Goal: Information Seeking & Learning: Learn about a topic

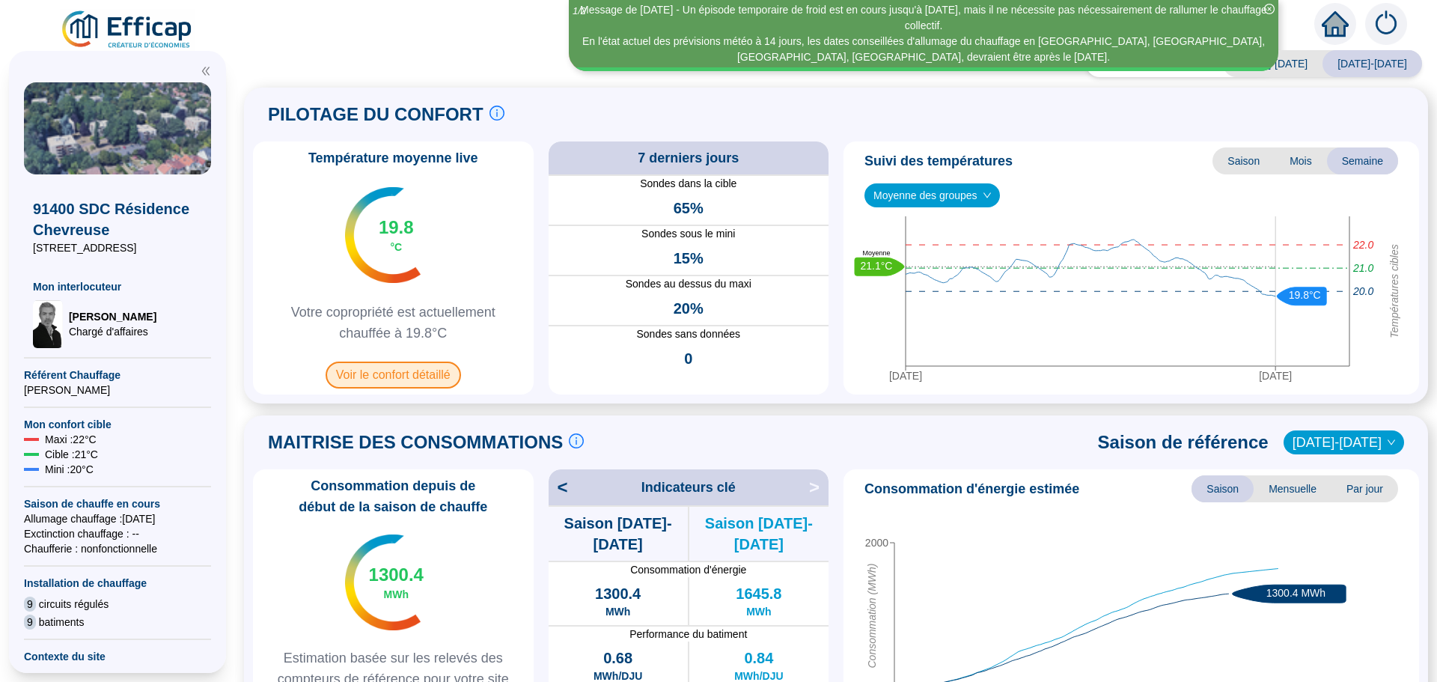
click at [397, 377] on span "Voir le confort détaillé" at bounding box center [393, 374] width 135 height 27
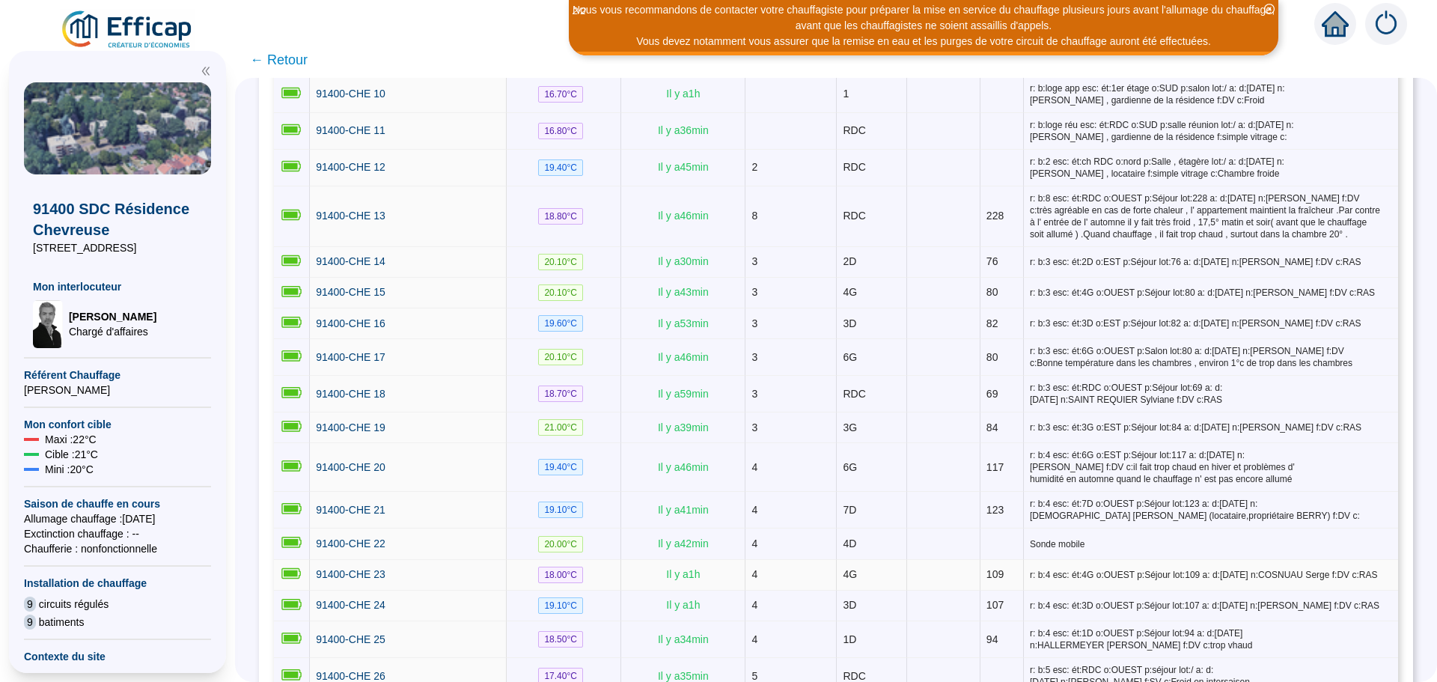
scroll to position [748, 0]
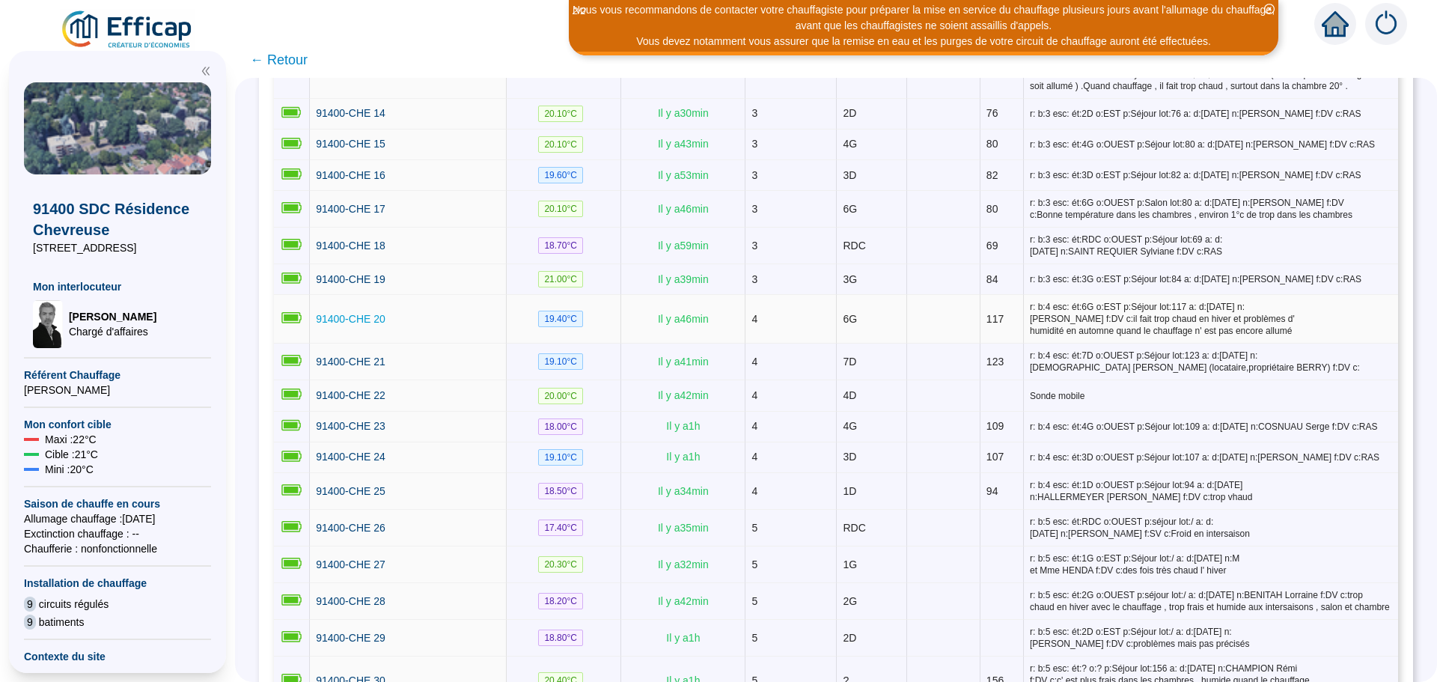
click at [365, 314] on span "91400-CHE 20" at bounding box center [351, 319] width 70 height 12
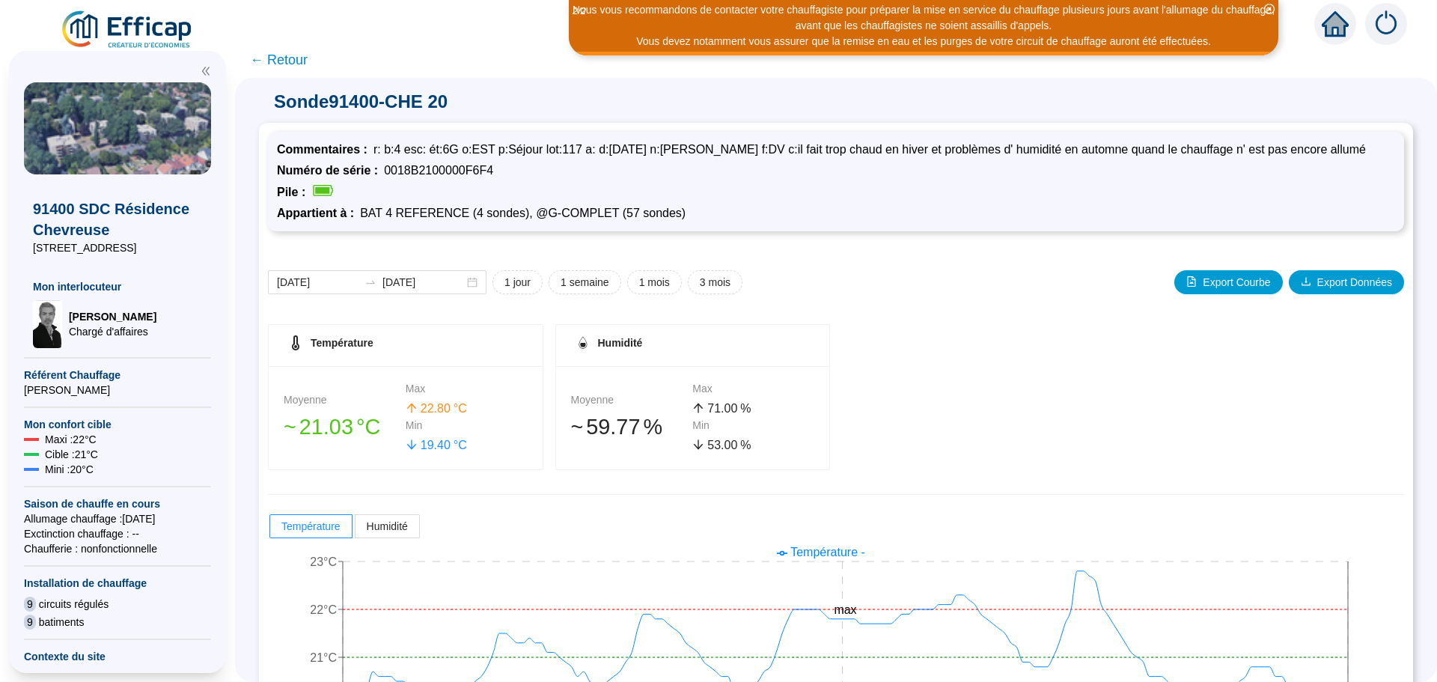
scroll to position [117, 0]
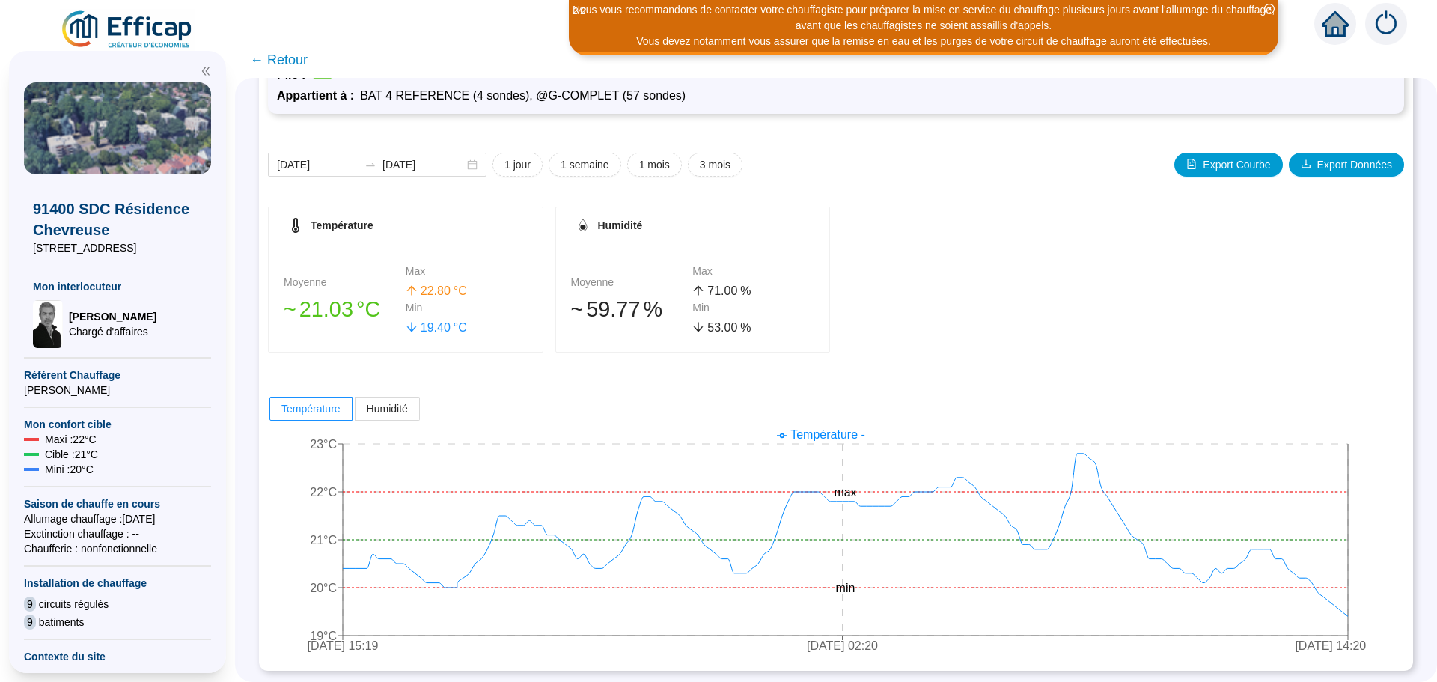
click at [305, 66] on span "← Retour" at bounding box center [279, 59] width 58 height 21
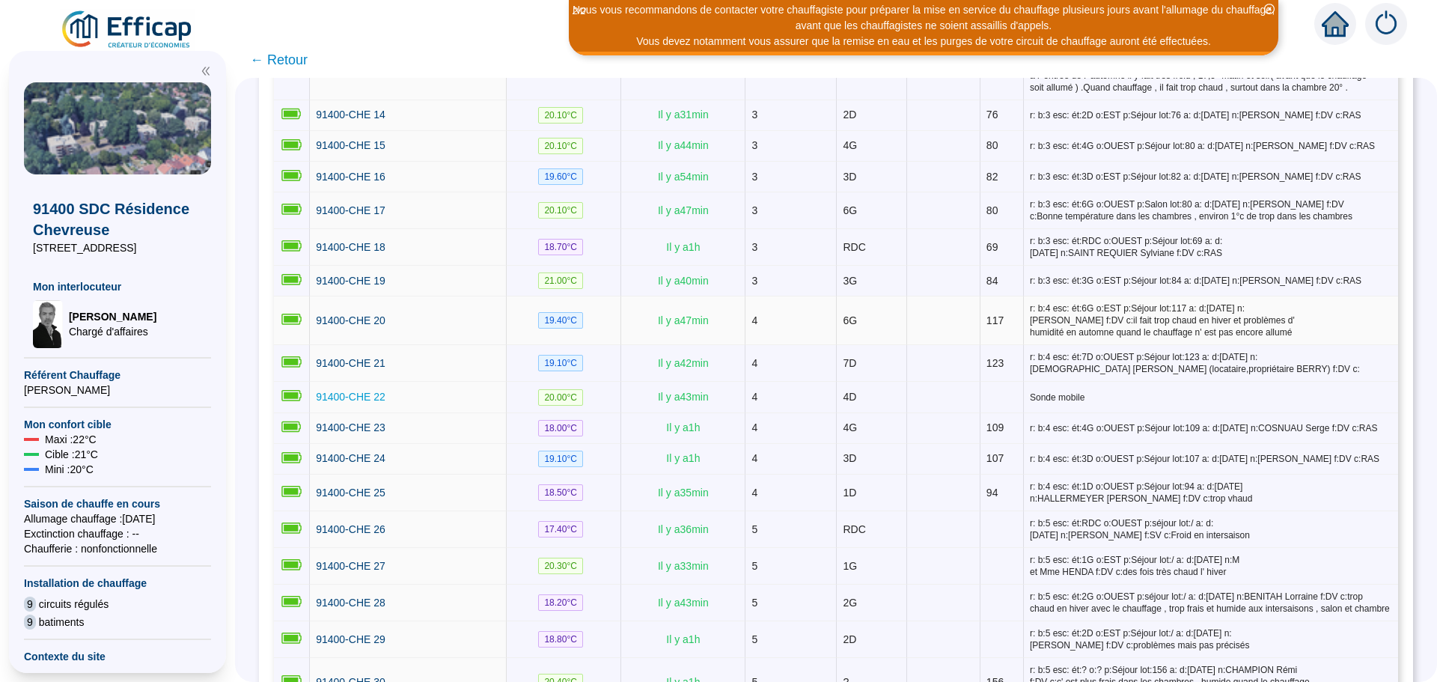
scroll to position [748, 0]
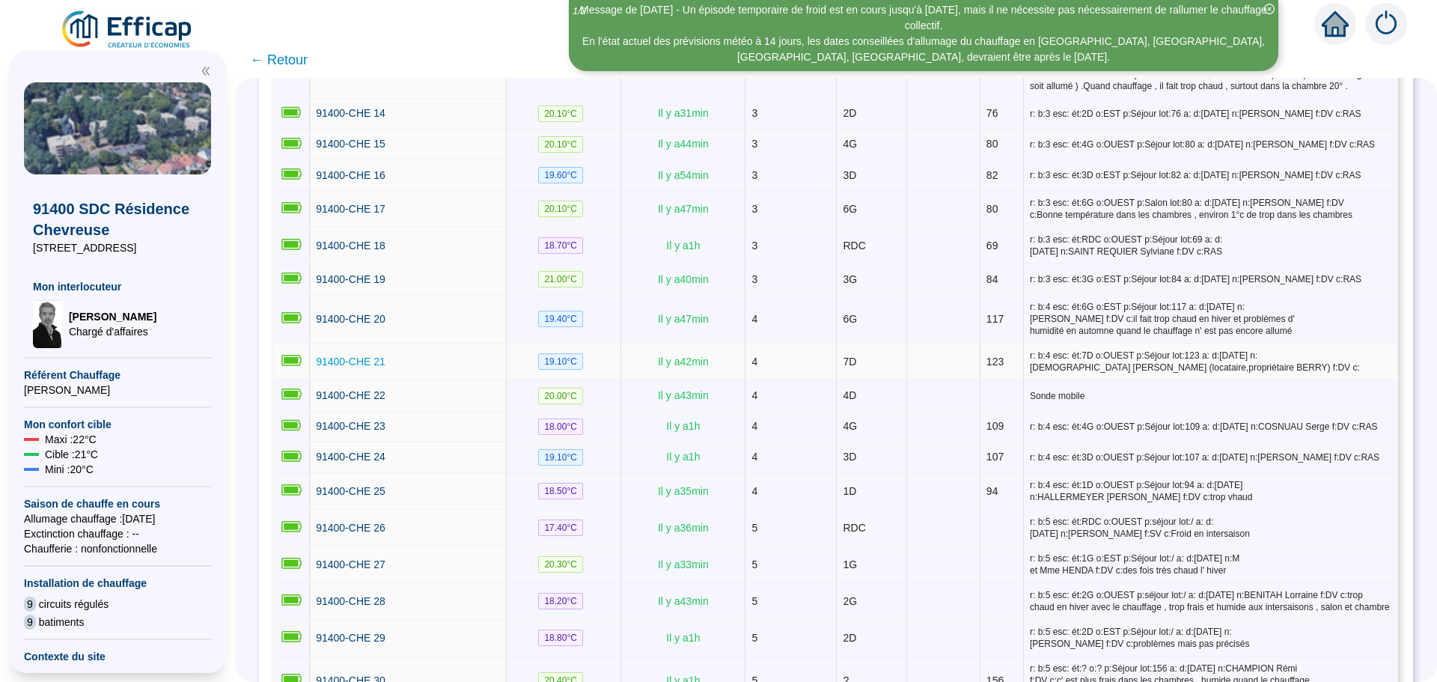
click at [350, 355] on span "91400-CHE 21" at bounding box center [351, 361] width 70 height 12
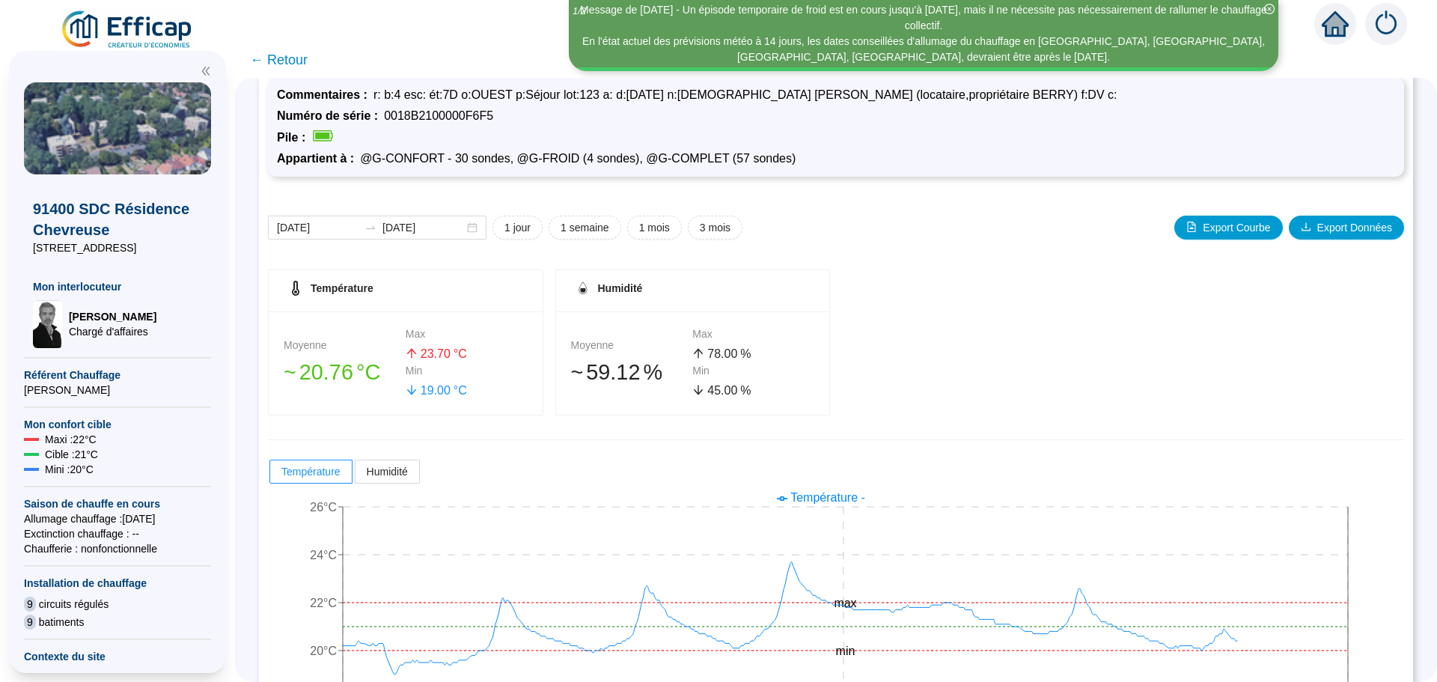
scroll to position [117, 0]
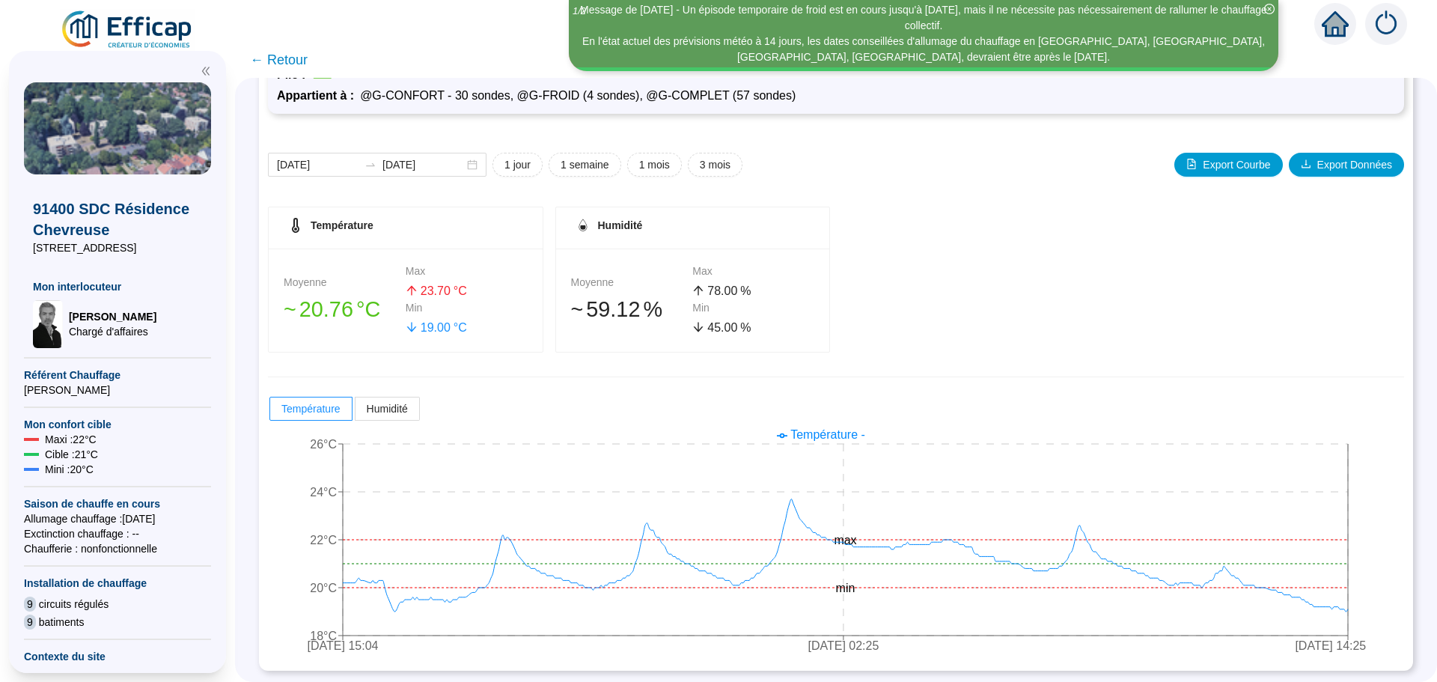
click at [299, 59] on span "← Retour" at bounding box center [279, 59] width 58 height 21
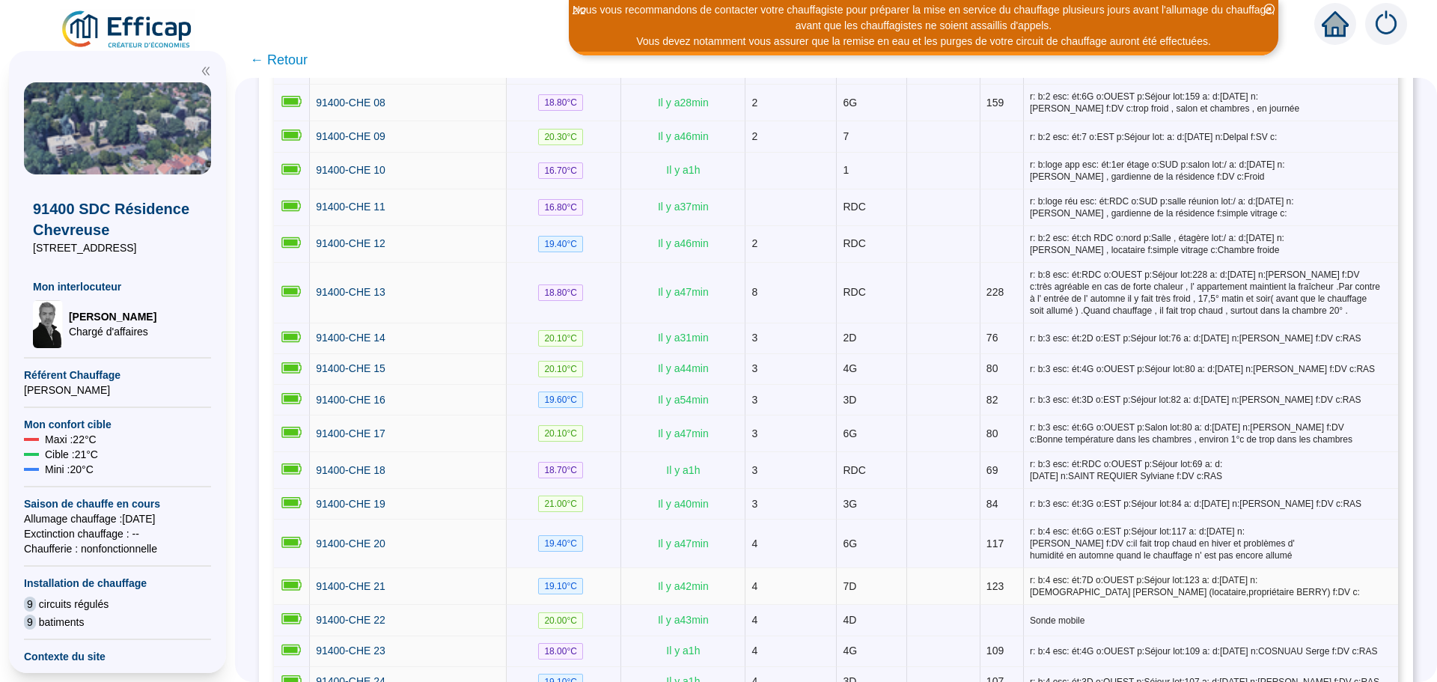
scroll to position [674, 0]
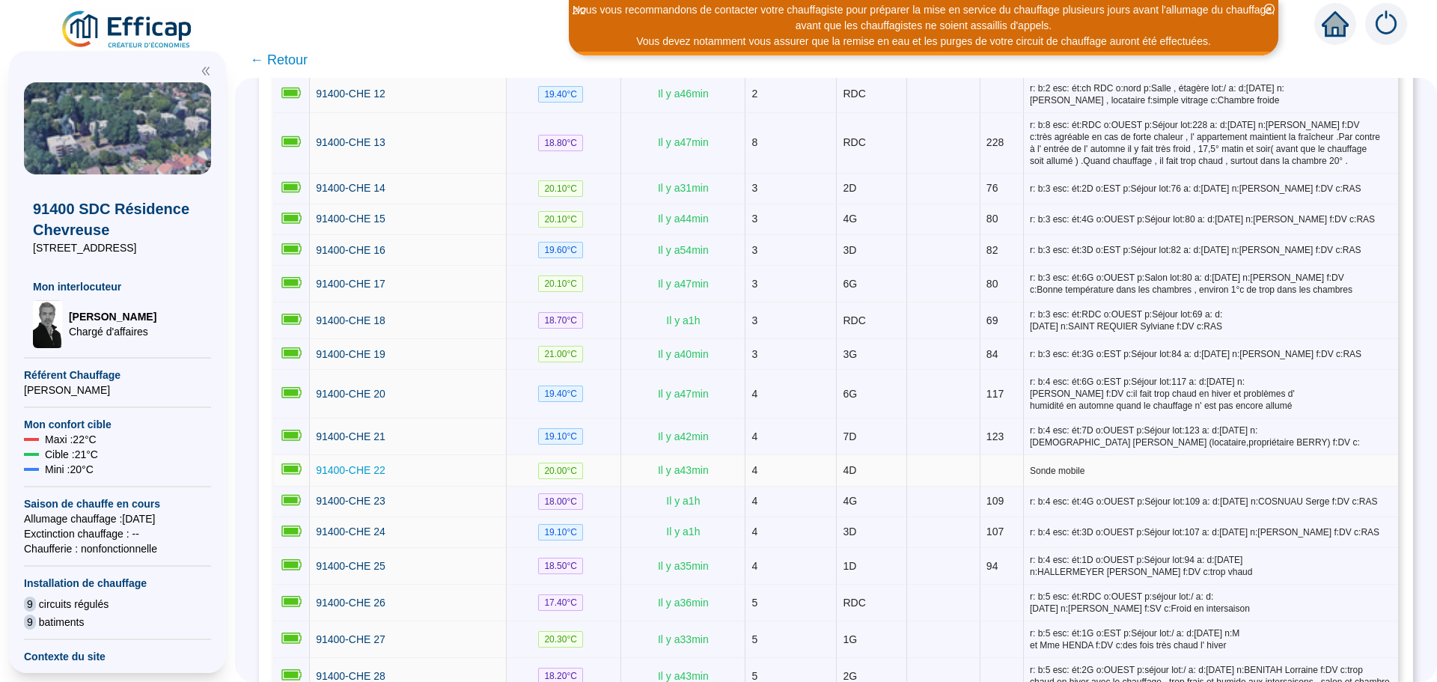
click at [360, 465] on span "91400-CHE 22" at bounding box center [351, 470] width 70 height 12
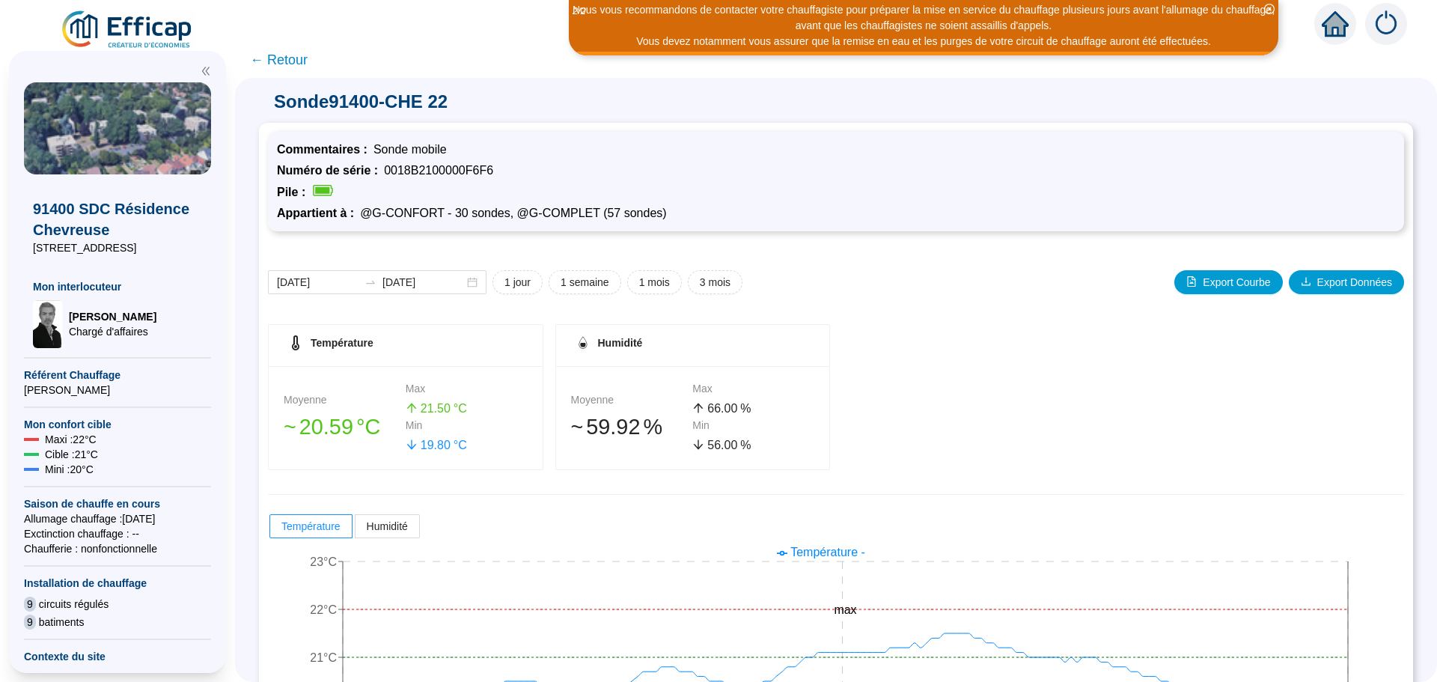
scroll to position [117, 0]
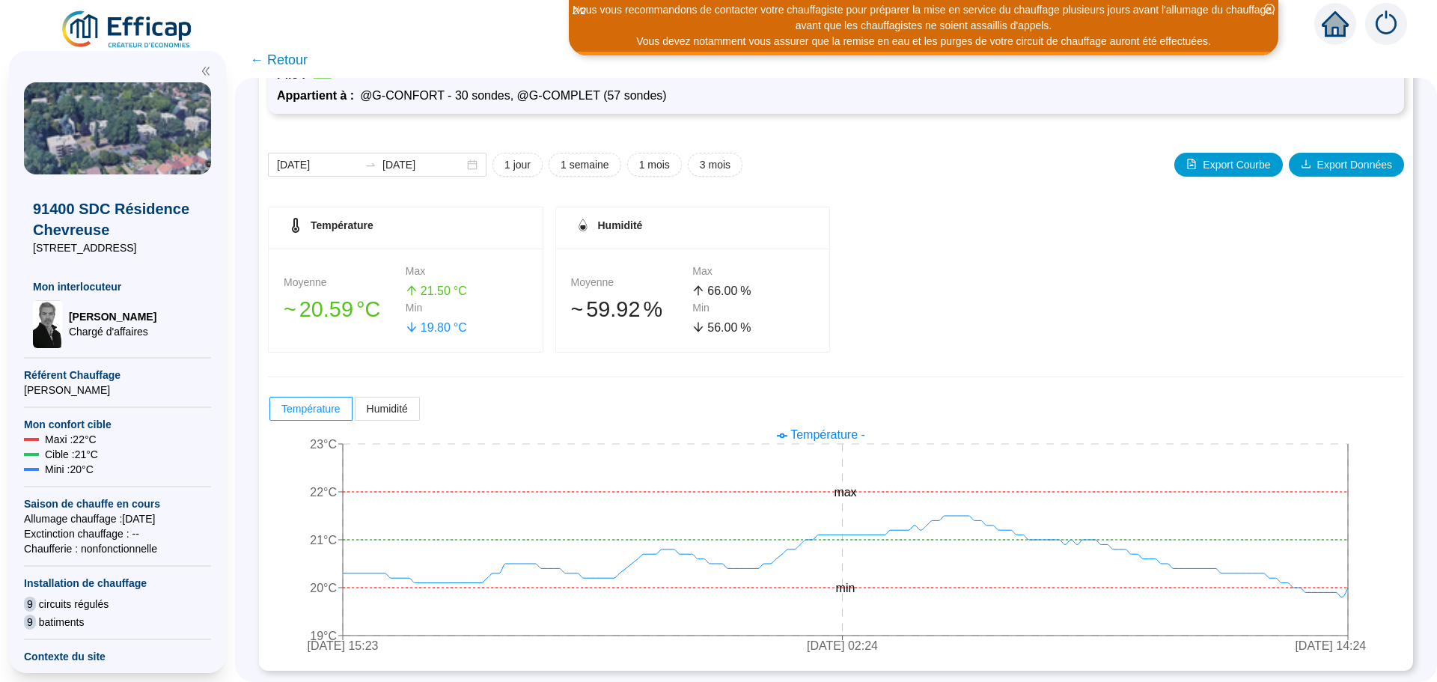
click at [299, 61] on span "← Retour" at bounding box center [279, 59] width 58 height 21
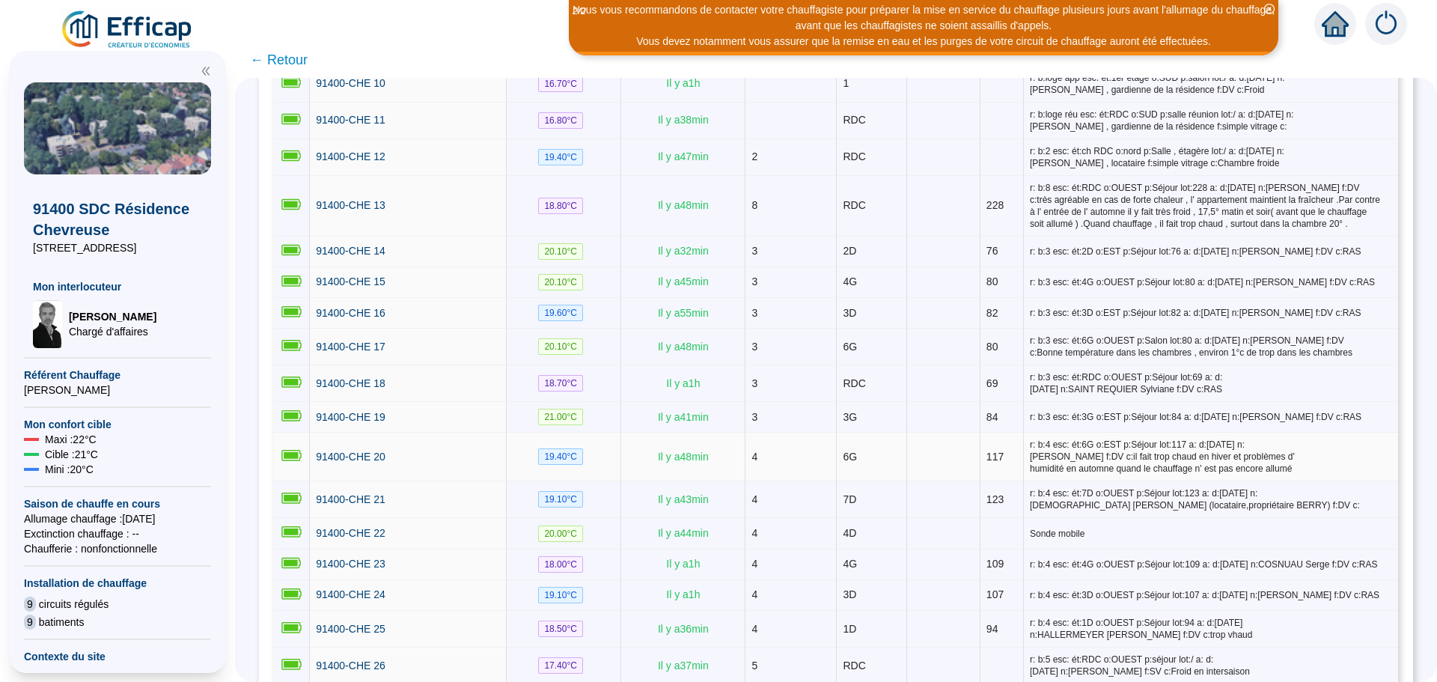
scroll to position [674, 0]
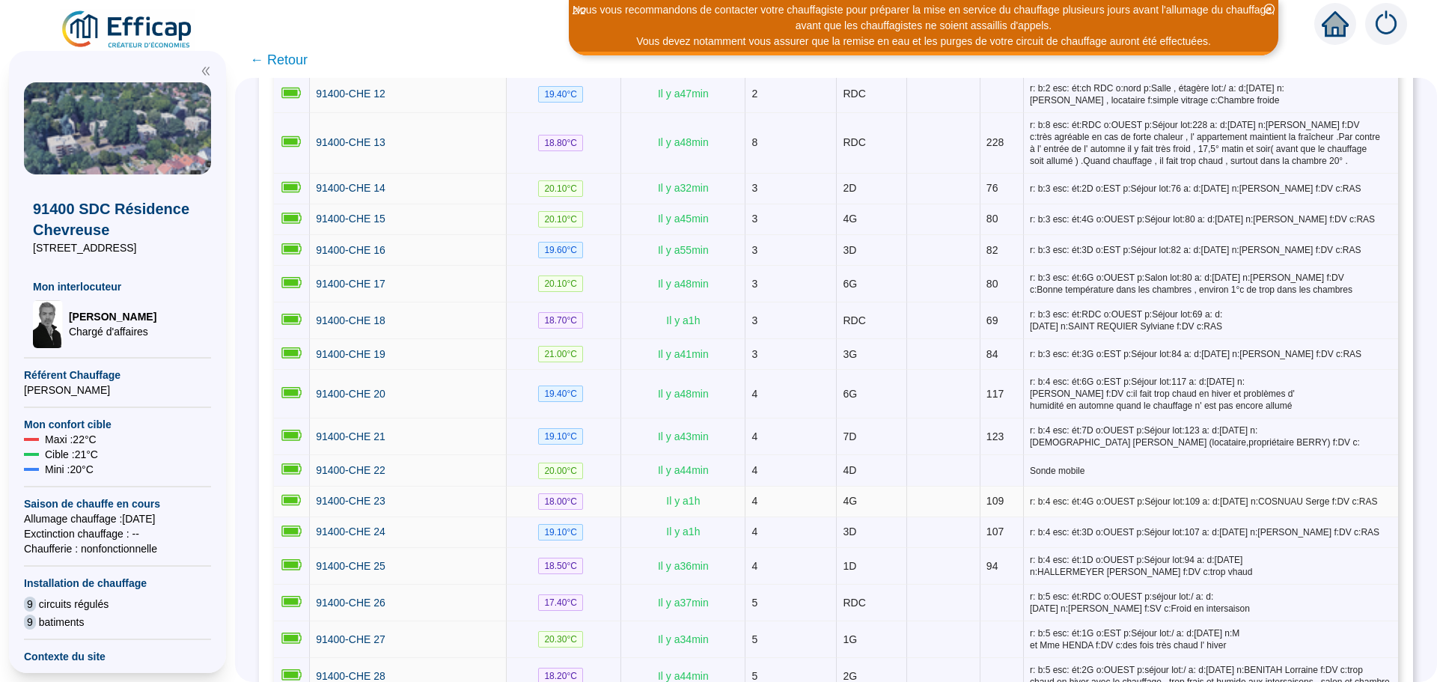
click at [348, 486] on td "91400-CHE 23" at bounding box center [408, 501] width 197 height 31
click at [353, 495] on span "91400-CHE 23" at bounding box center [351, 501] width 70 height 12
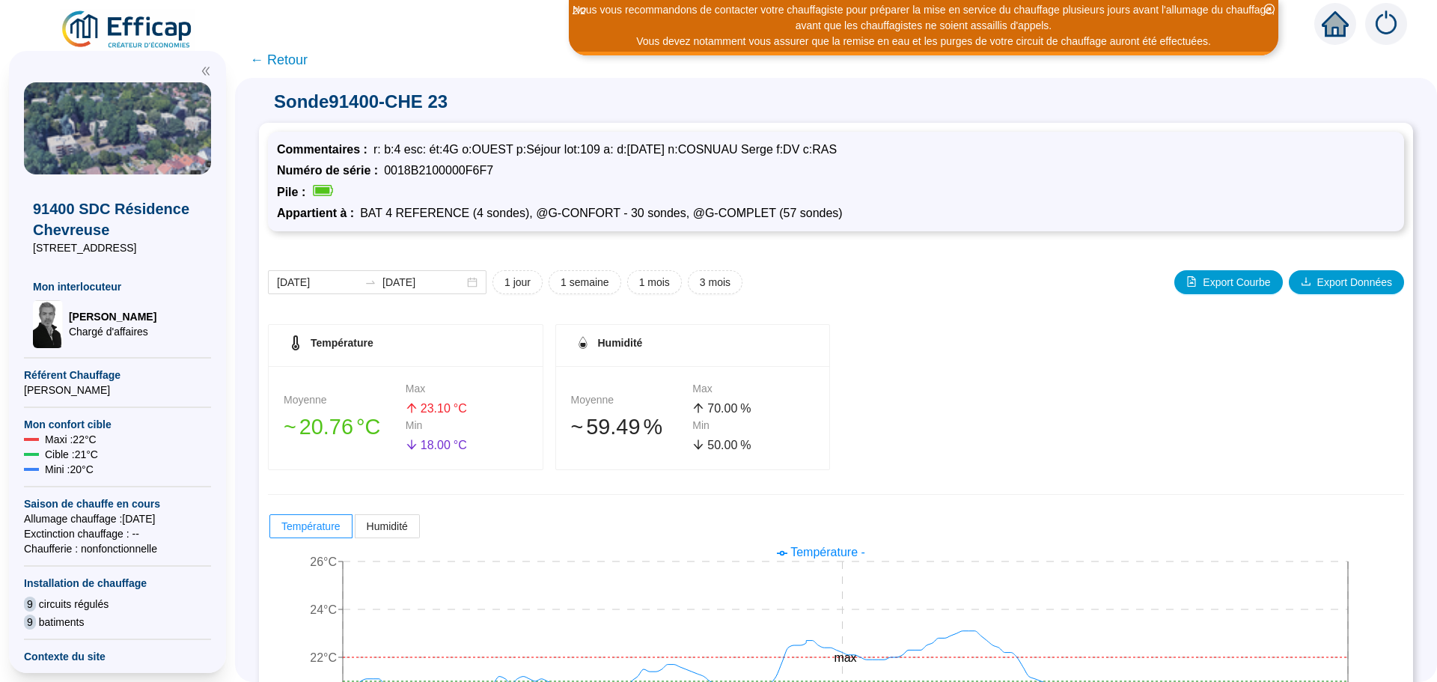
scroll to position [117, 0]
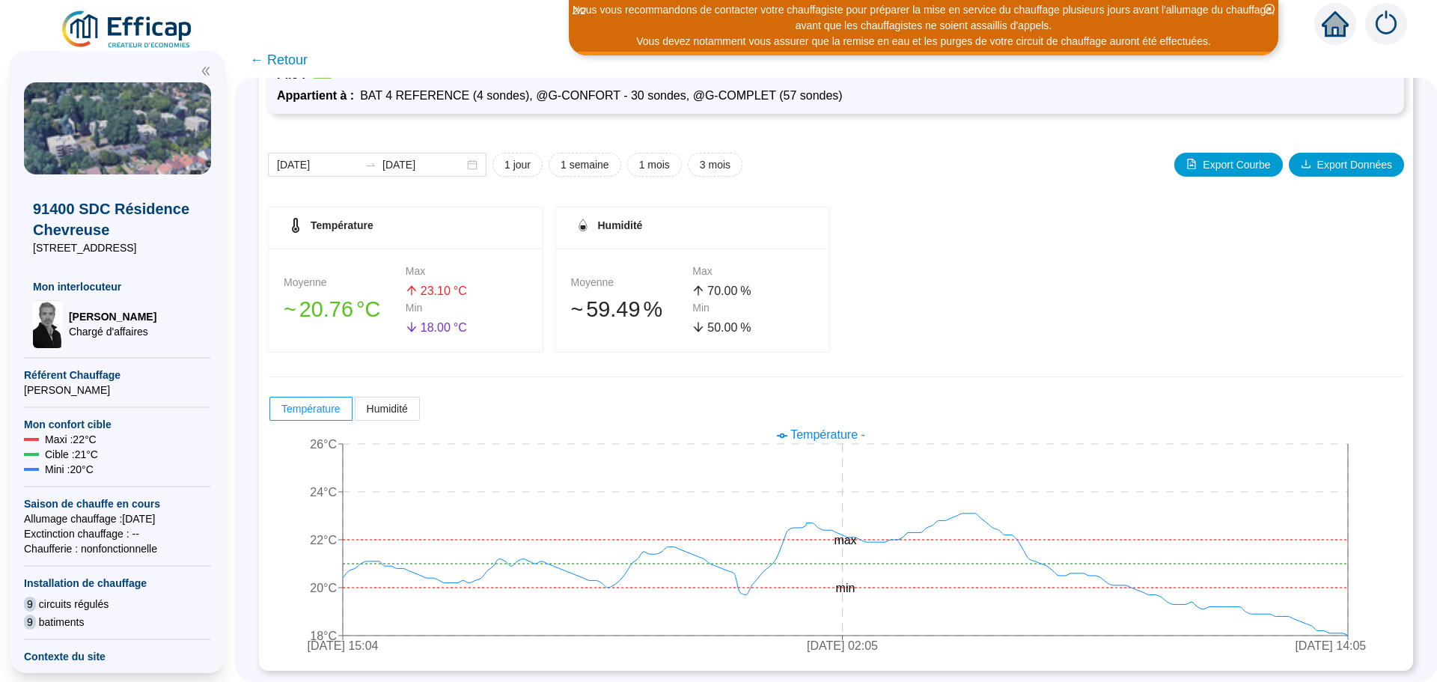
click at [290, 62] on span "← Retour" at bounding box center [279, 59] width 58 height 21
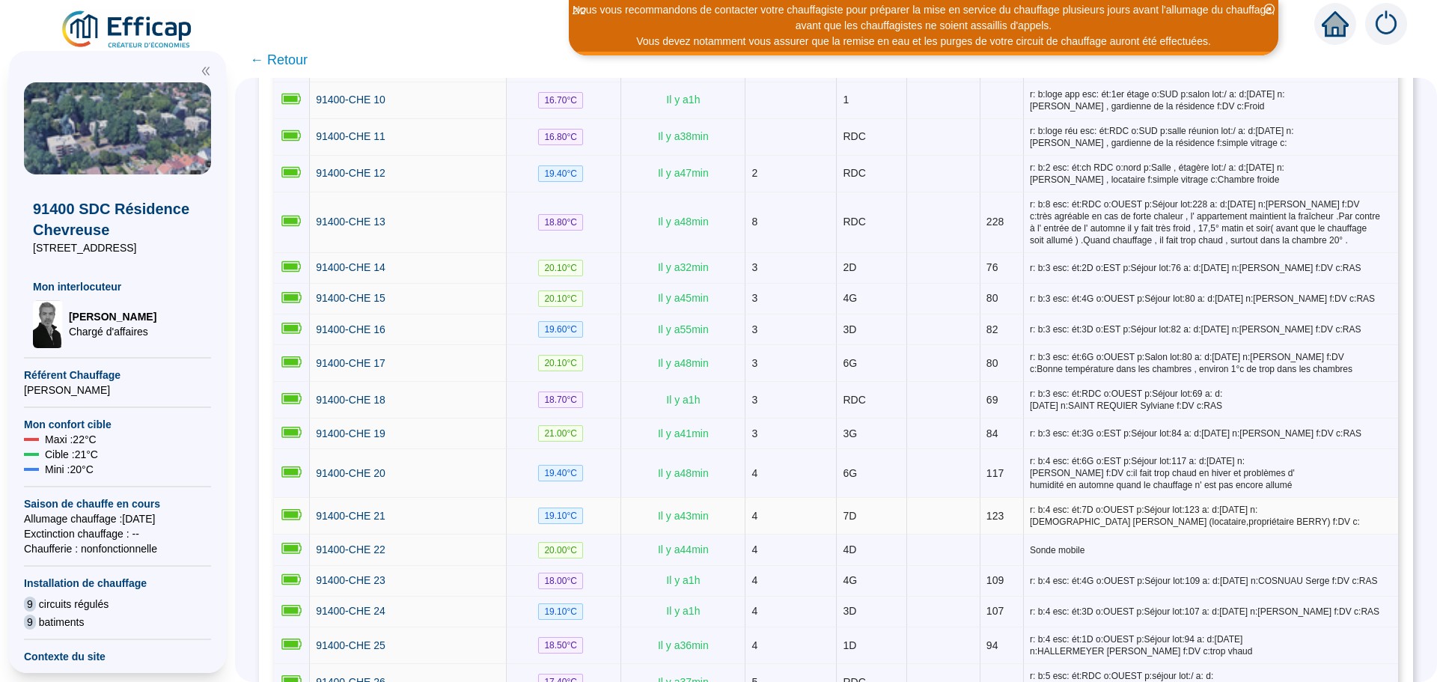
scroll to position [674, 0]
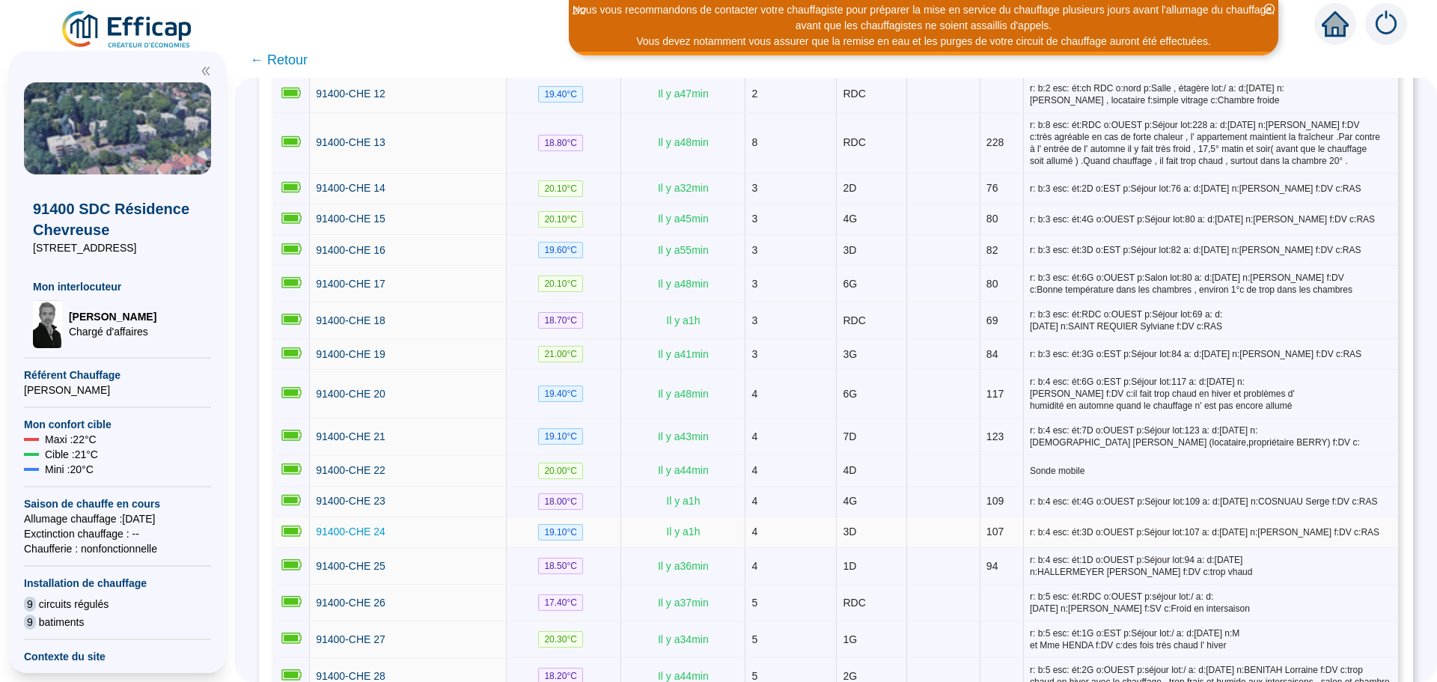
click at [357, 525] on span "91400-CHE 24" at bounding box center [351, 531] width 70 height 12
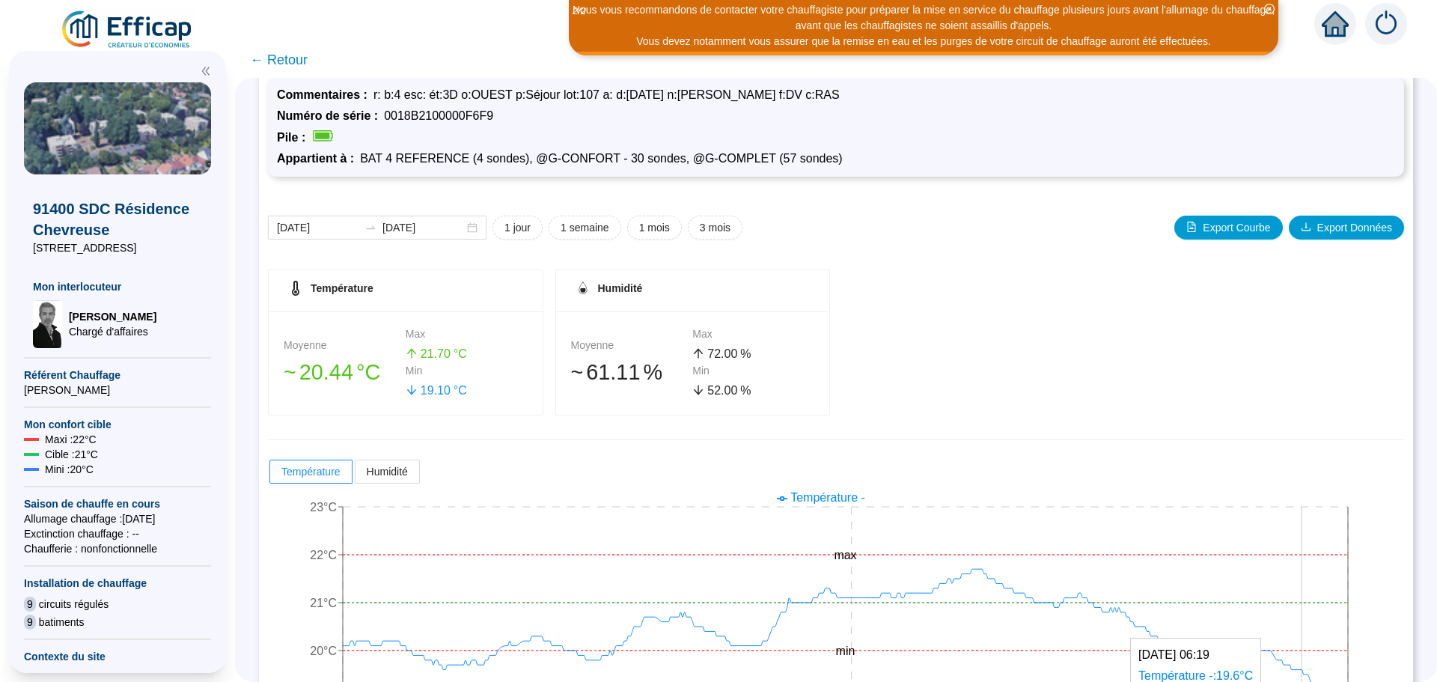
scroll to position [117, 0]
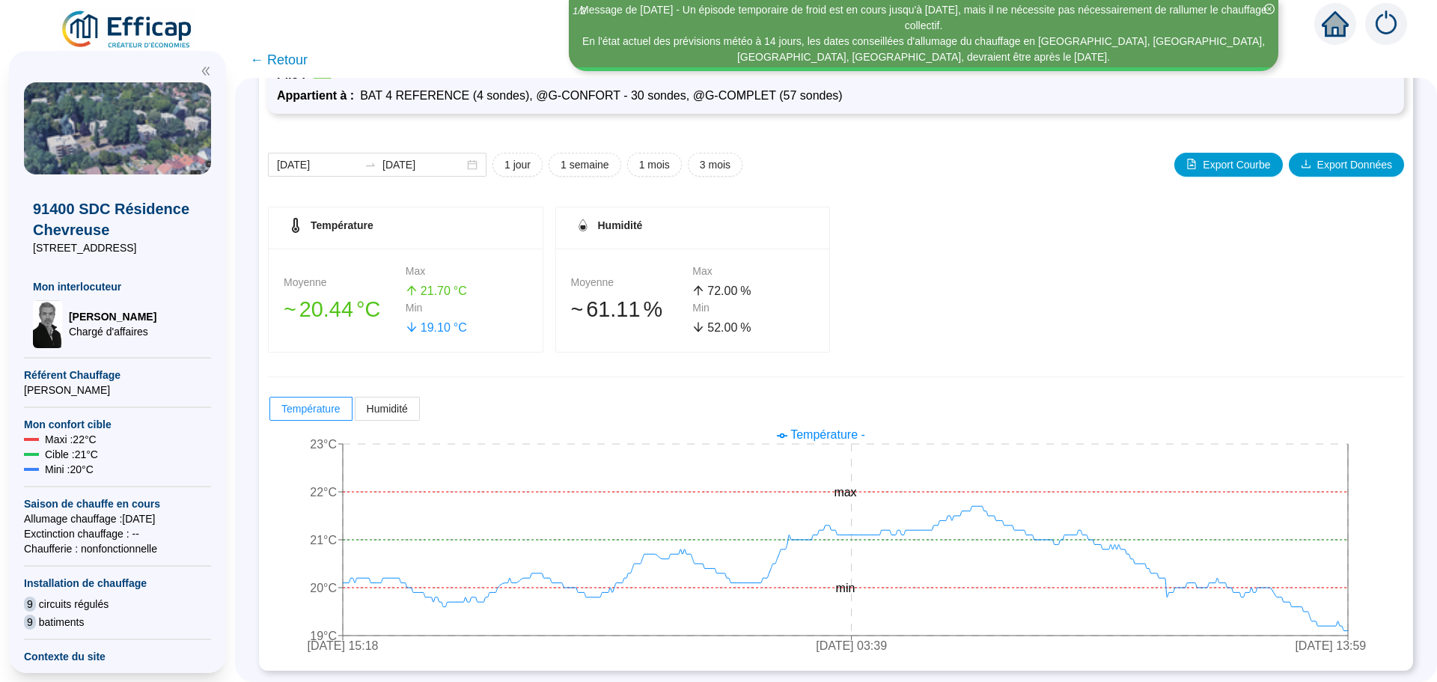
click at [297, 52] on span "← Retour" at bounding box center [279, 59] width 58 height 21
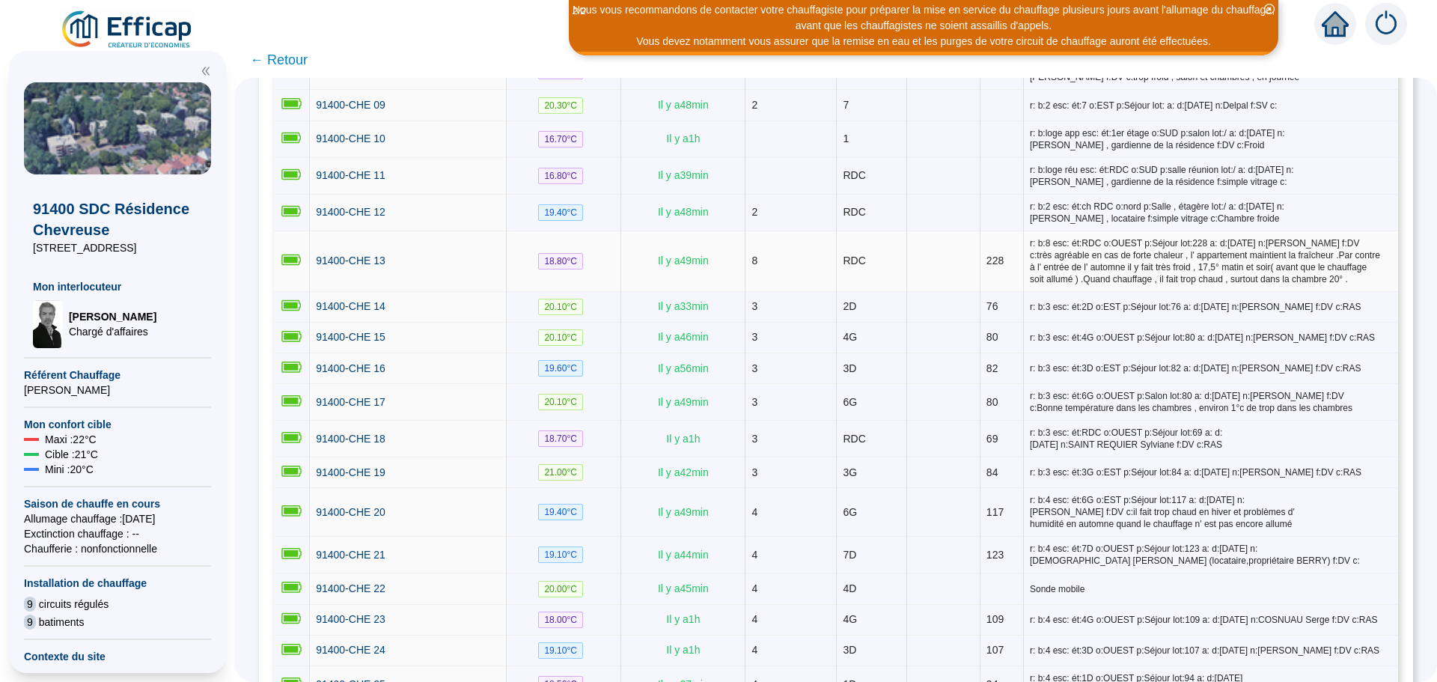
scroll to position [674, 0]
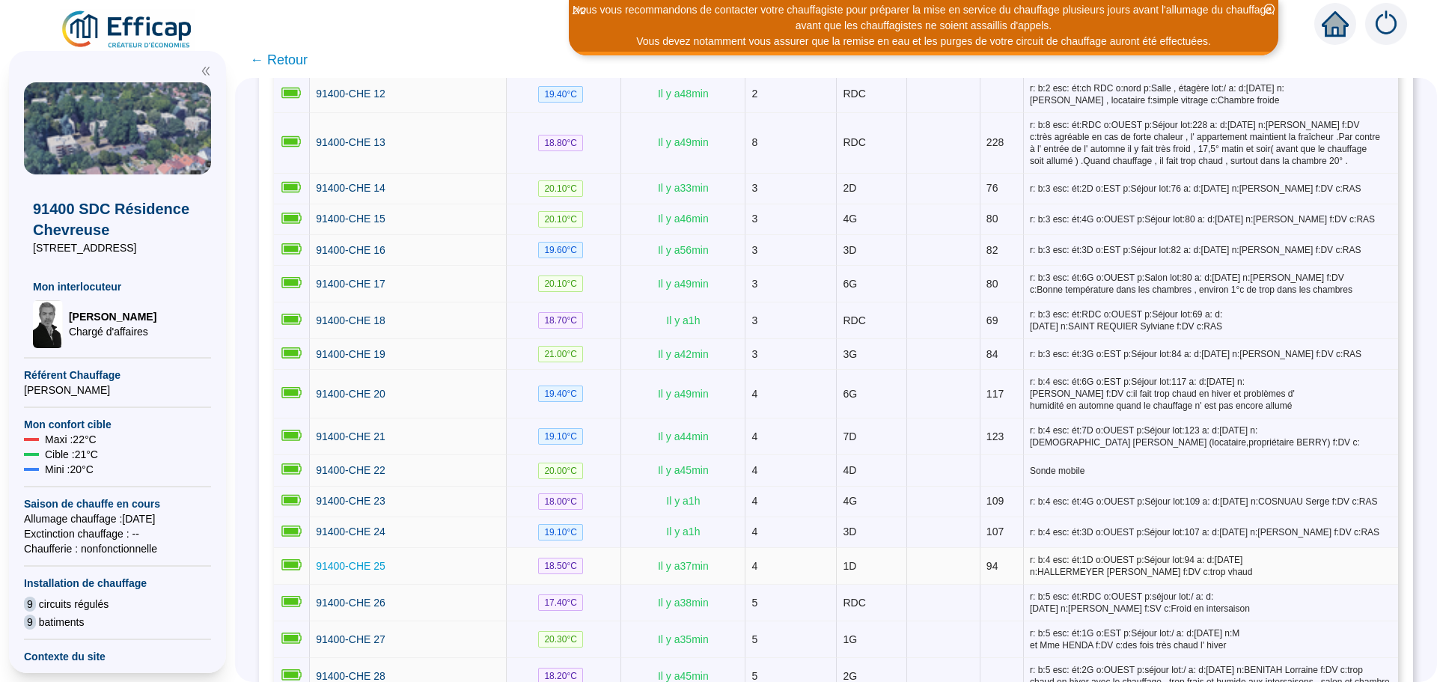
click at [331, 561] on span "91400-CHE 25" at bounding box center [351, 566] width 70 height 12
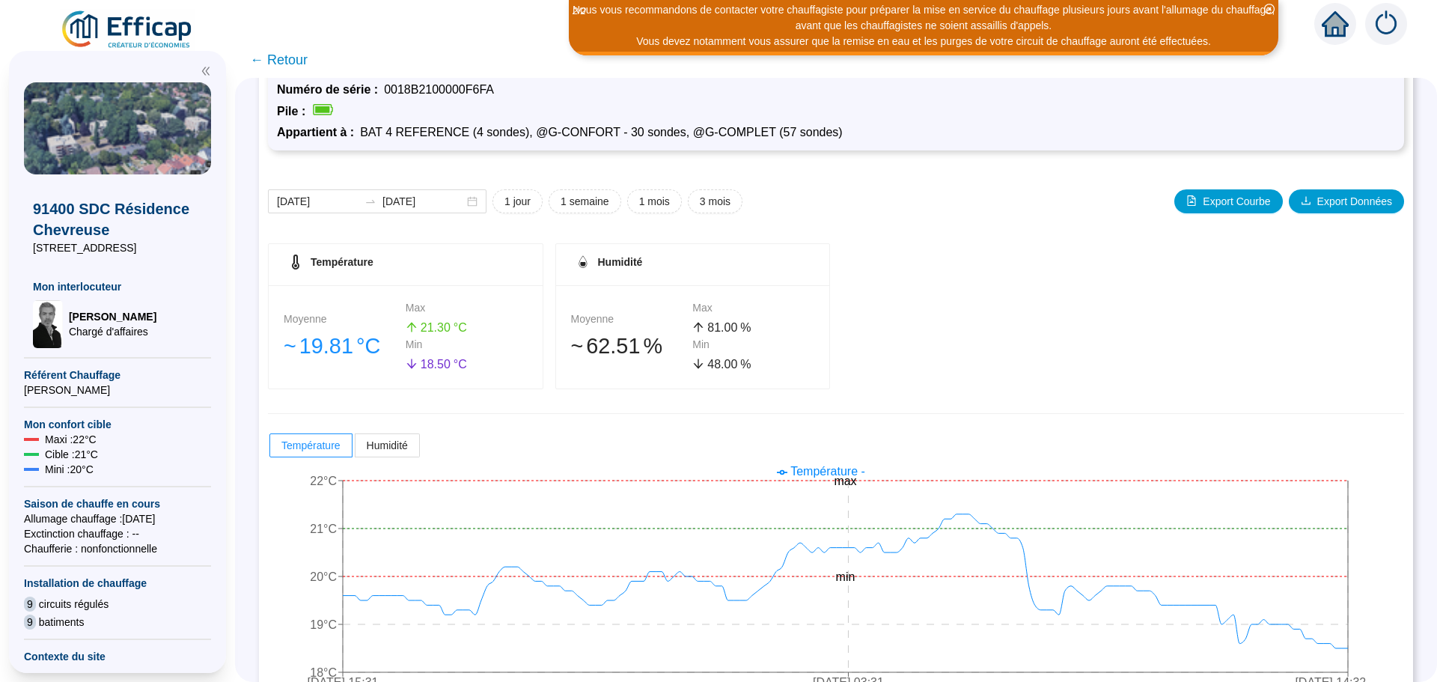
scroll to position [117, 0]
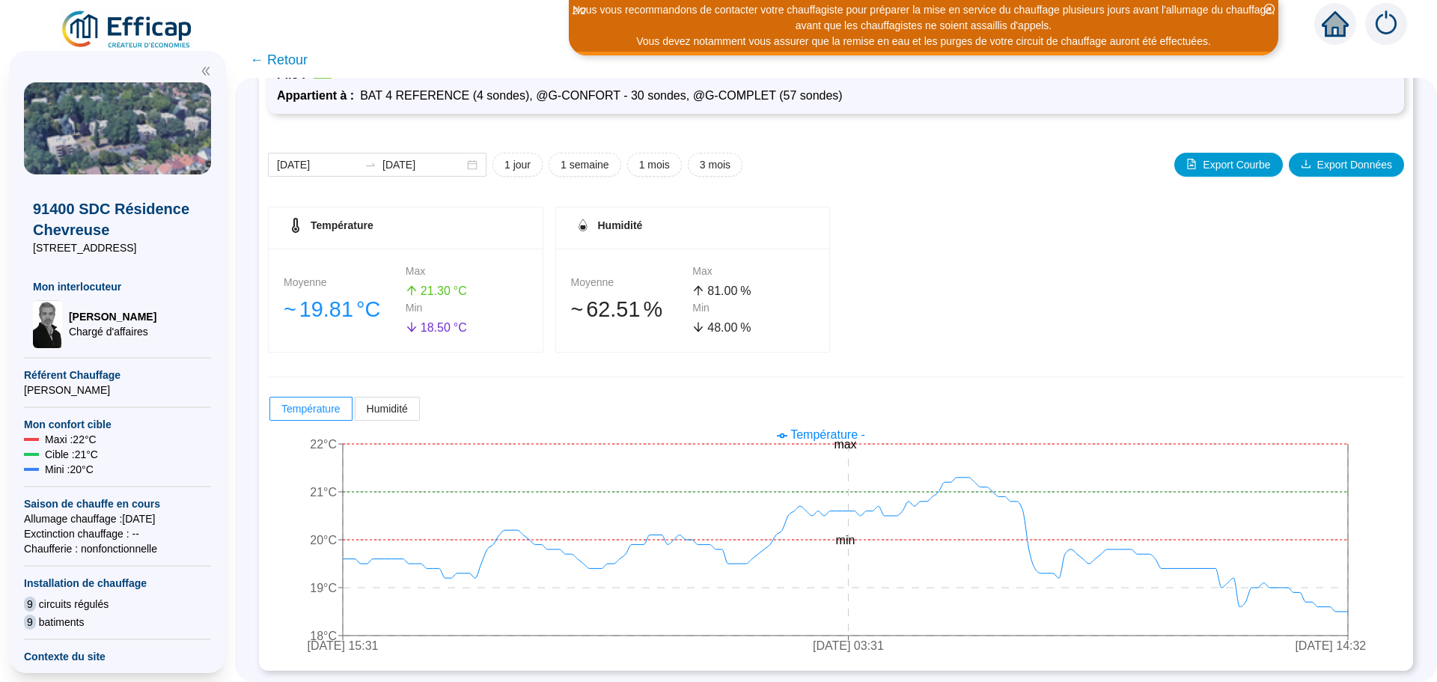
click at [283, 58] on span "← Retour" at bounding box center [279, 59] width 58 height 21
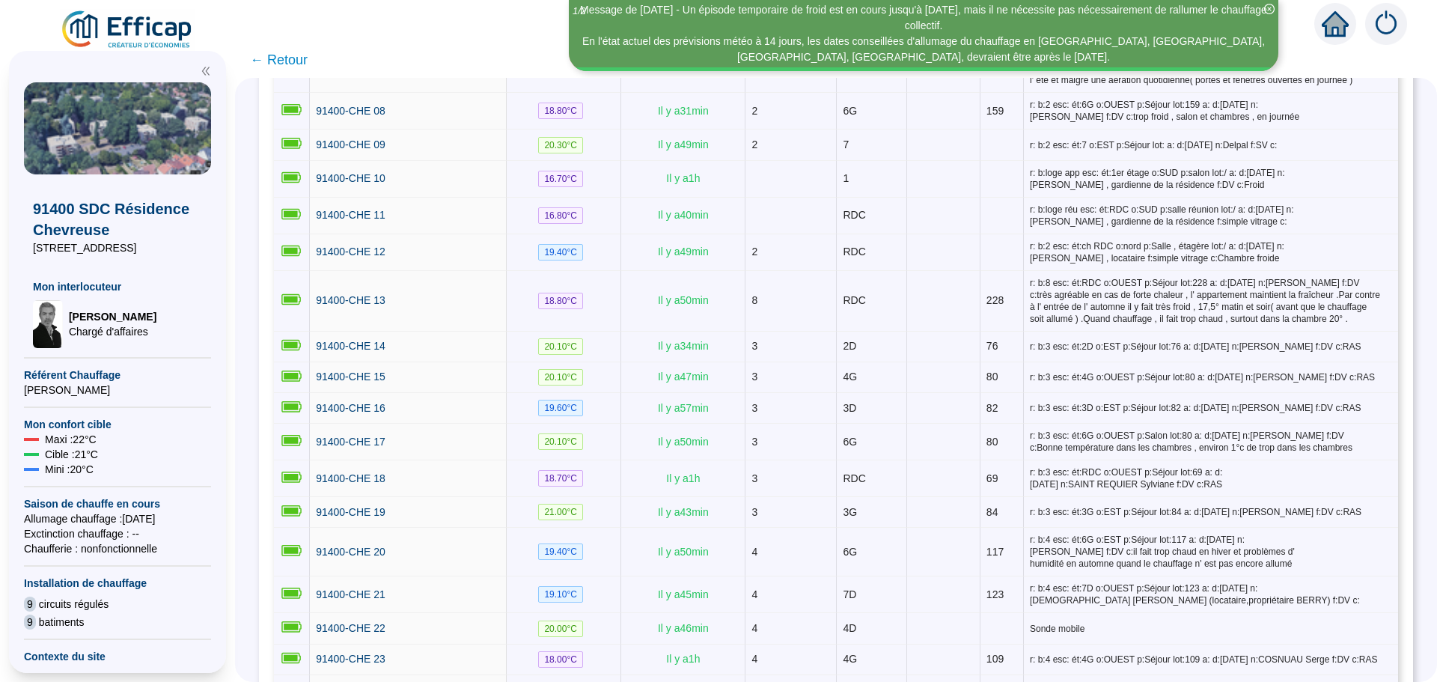
scroll to position [599, 0]
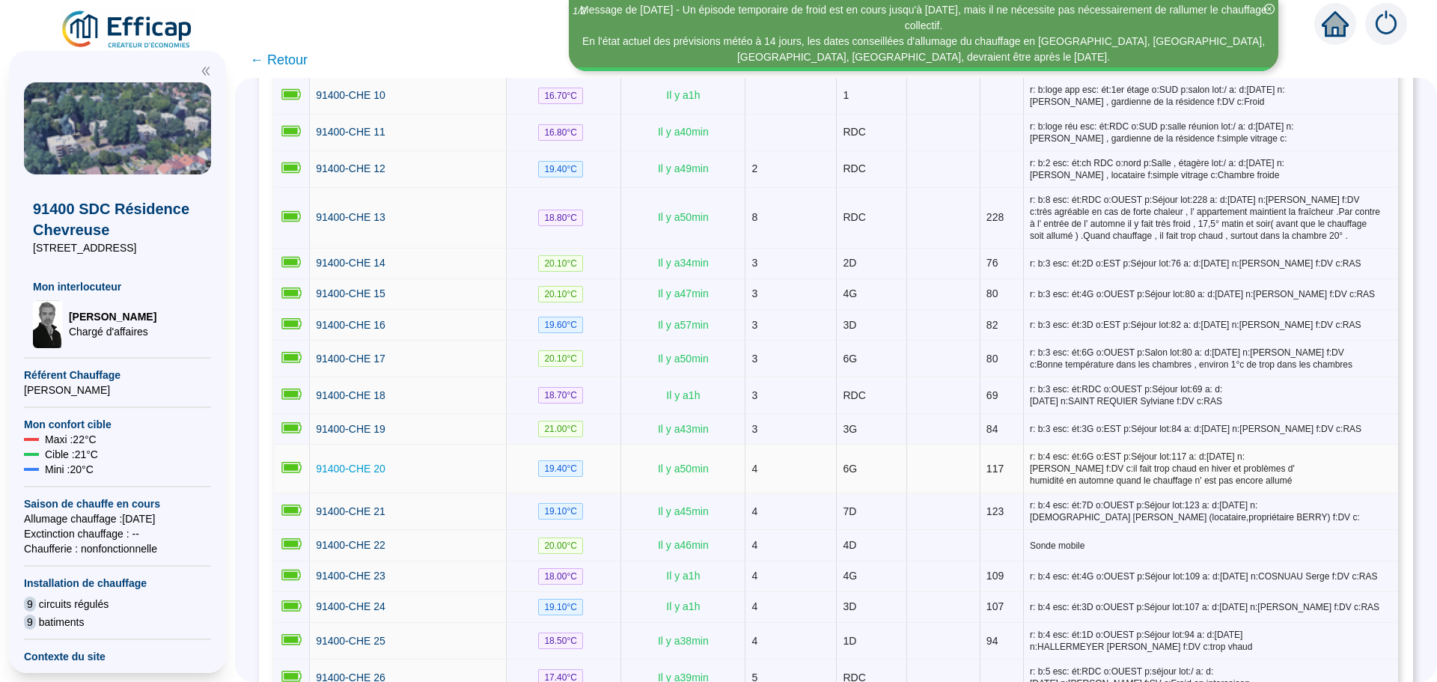
click at [377, 463] on span "91400-CHE 20" at bounding box center [351, 469] width 70 height 12
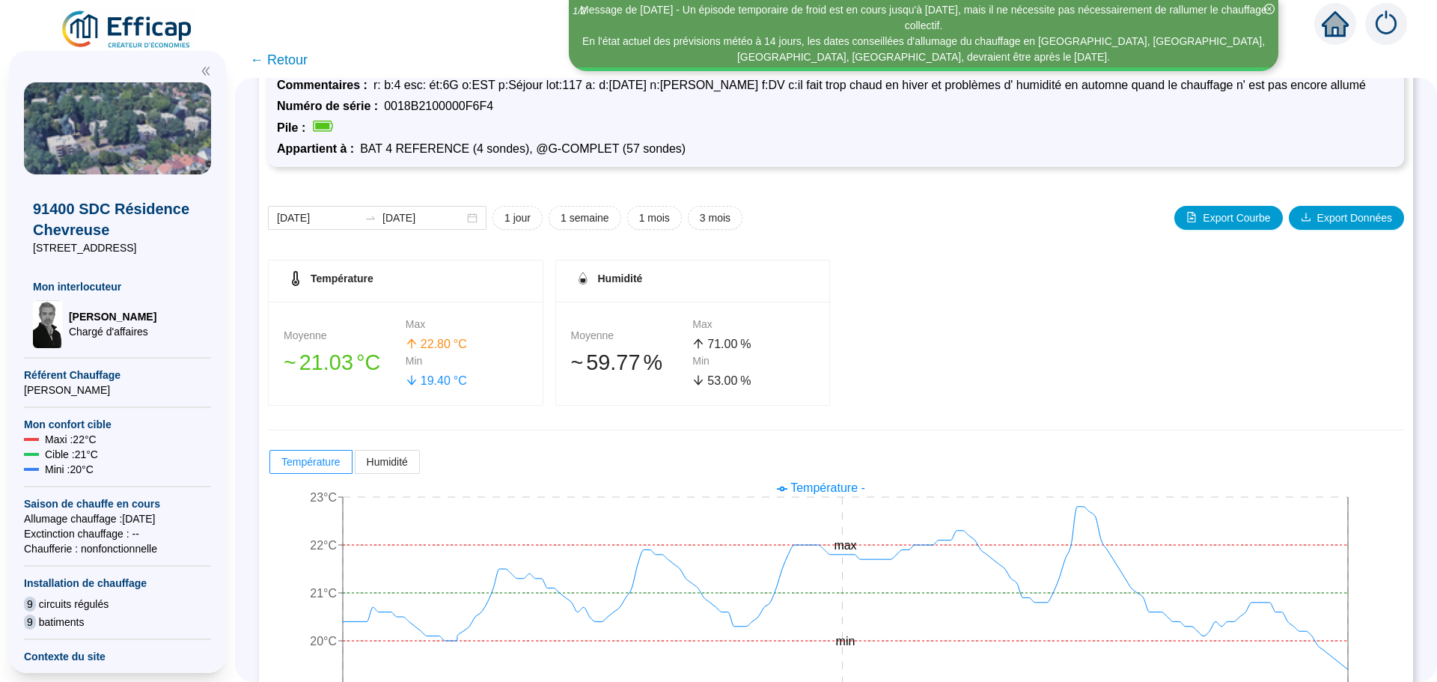
scroll to position [117, 0]
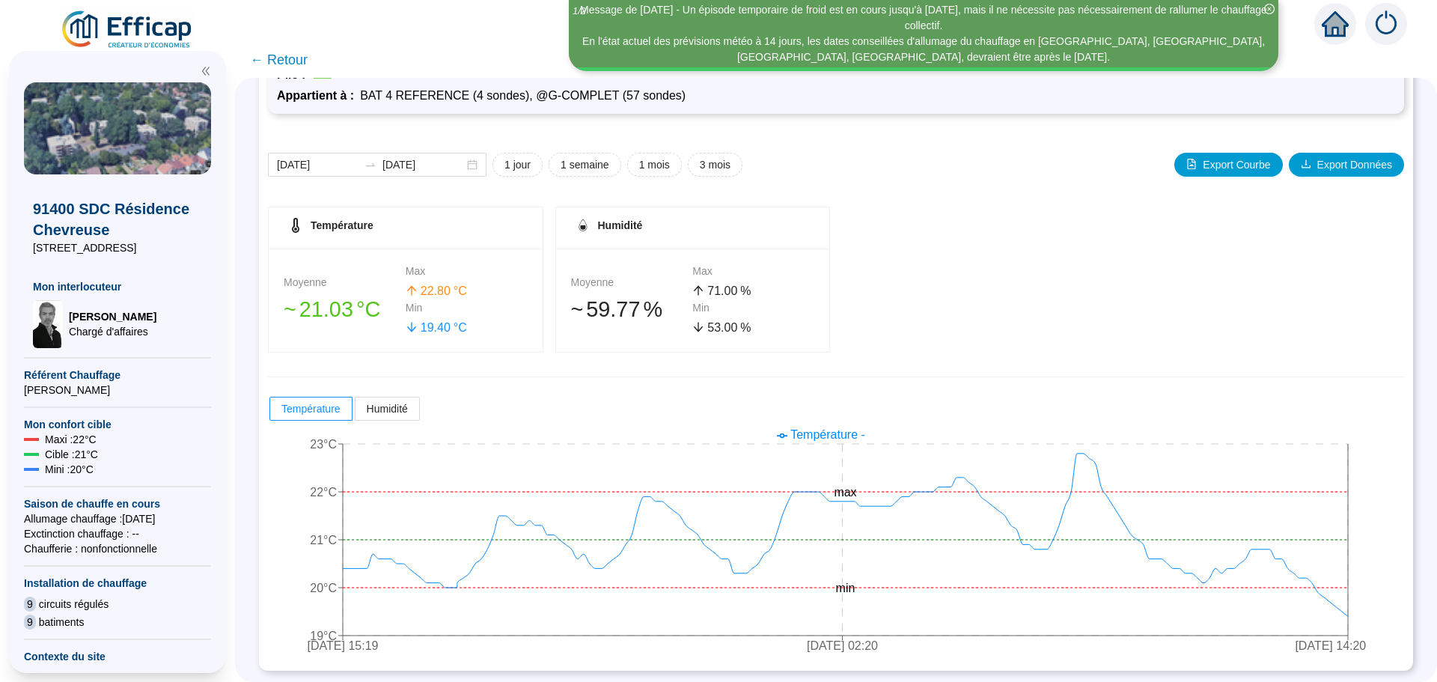
click at [306, 61] on span "← Retour" at bounding box center [279, 59] width 58 height 21
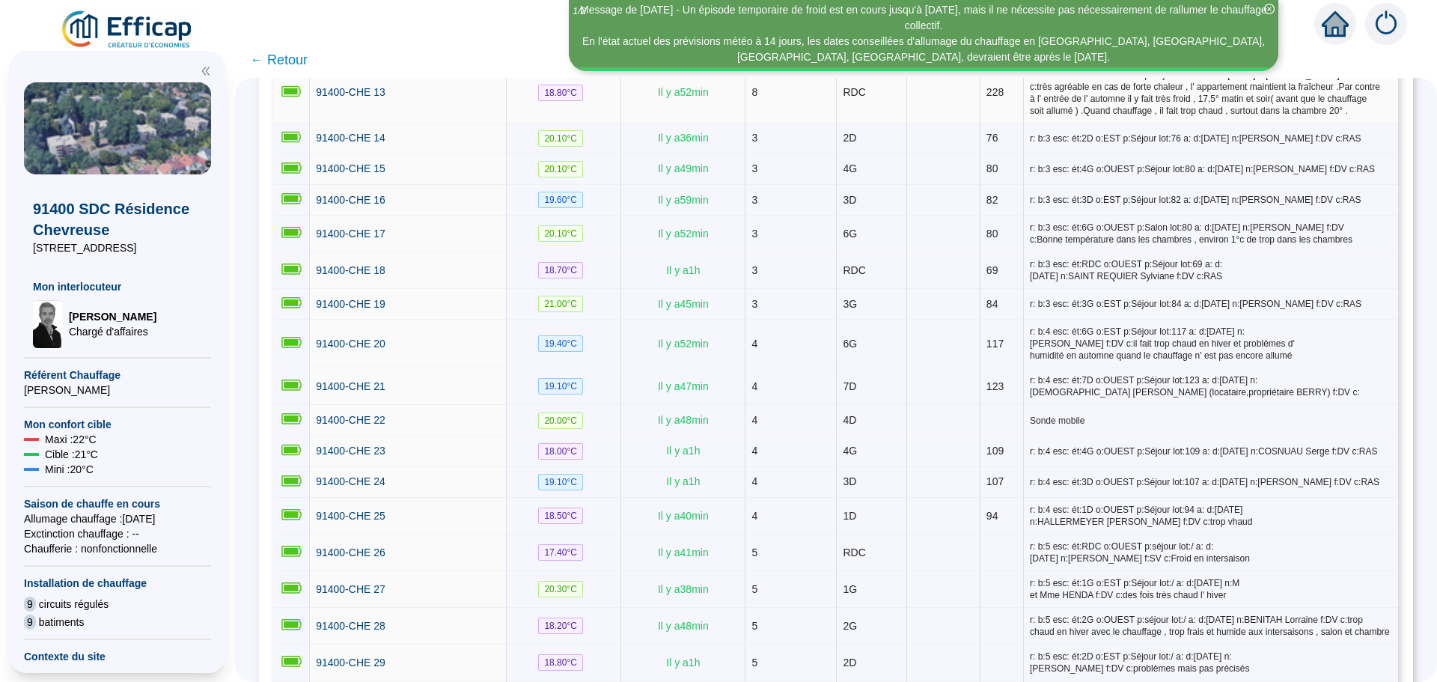
scroll to position [748, 0]
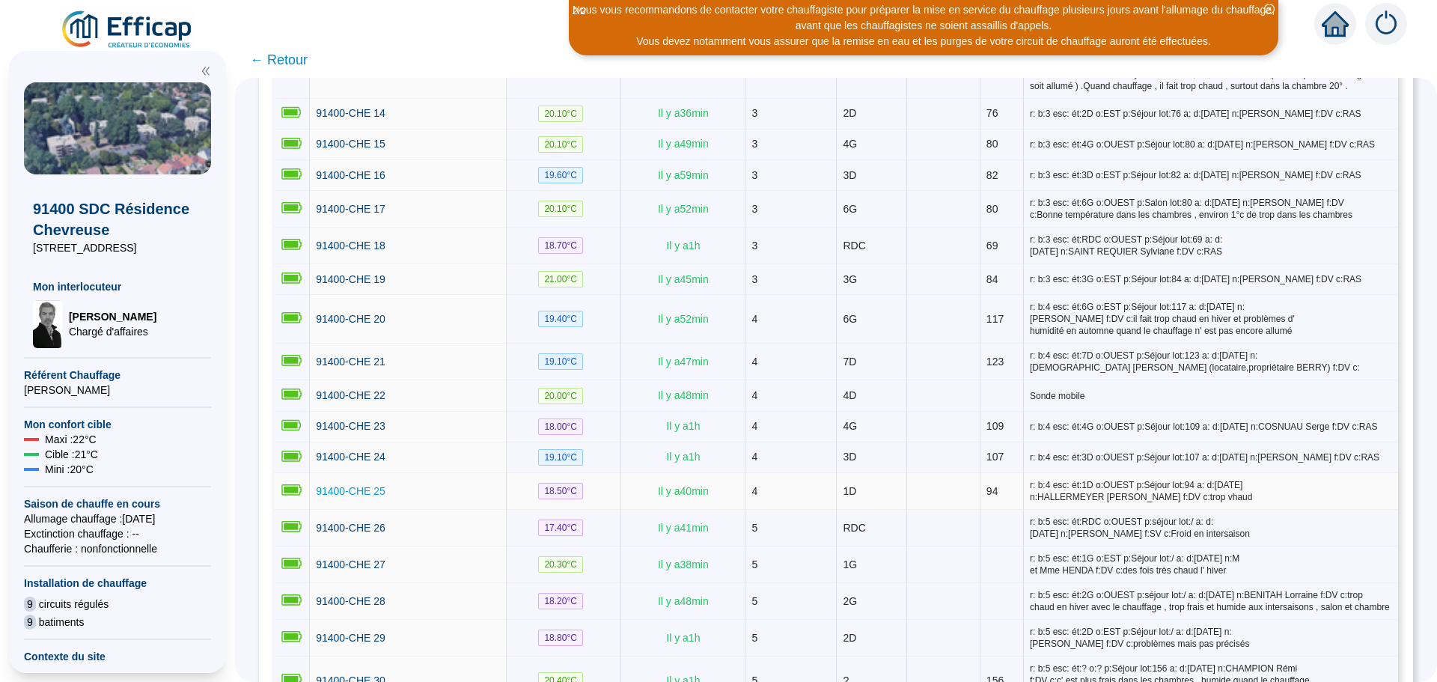
click at [358, 485] on span "91400-CHE 25" at bounding box center [351, 491] width 70 height 12
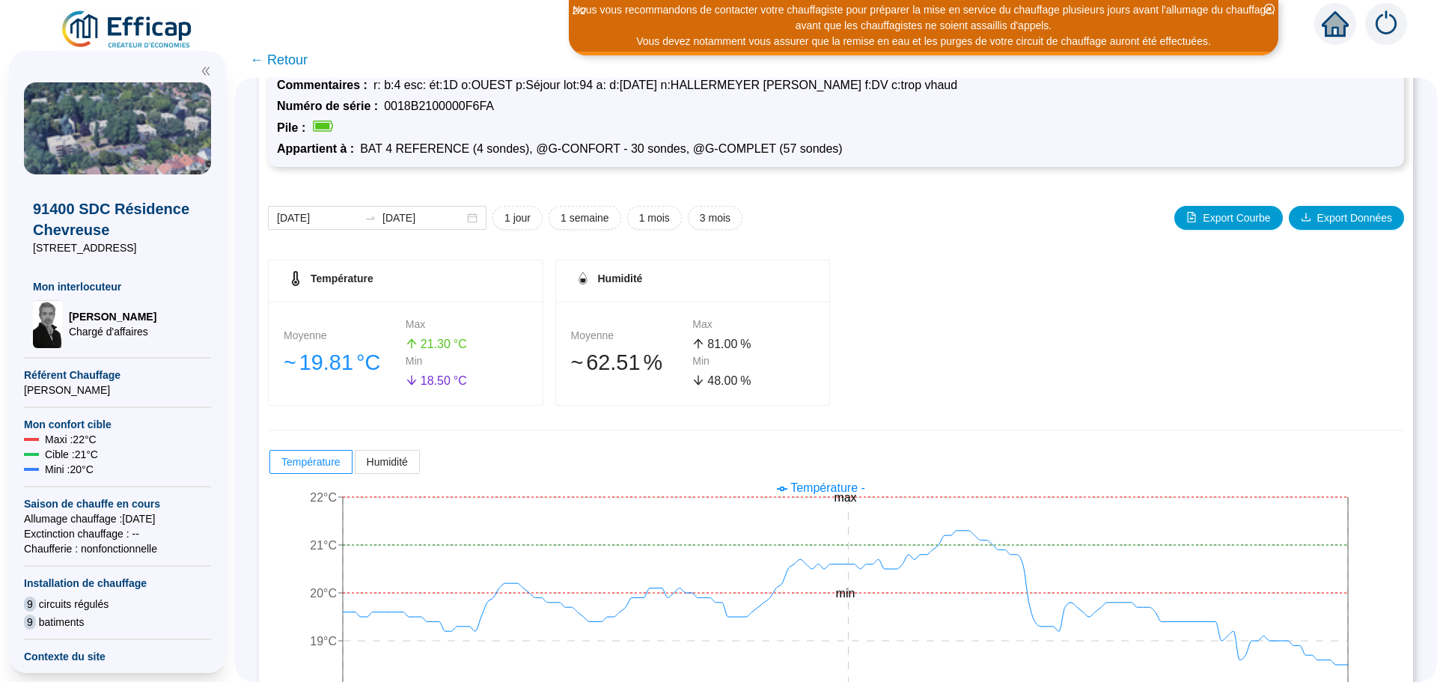
scroll to position [117, 0]
